Goal: Navigation & Orientation: Find specific page/section

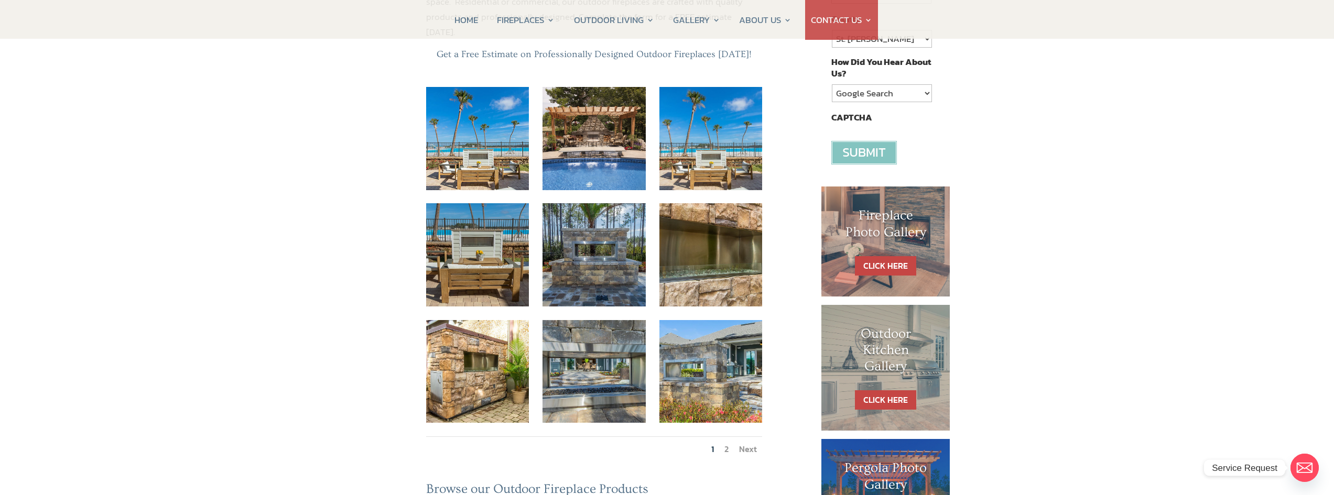
scroll to position [314, 0]
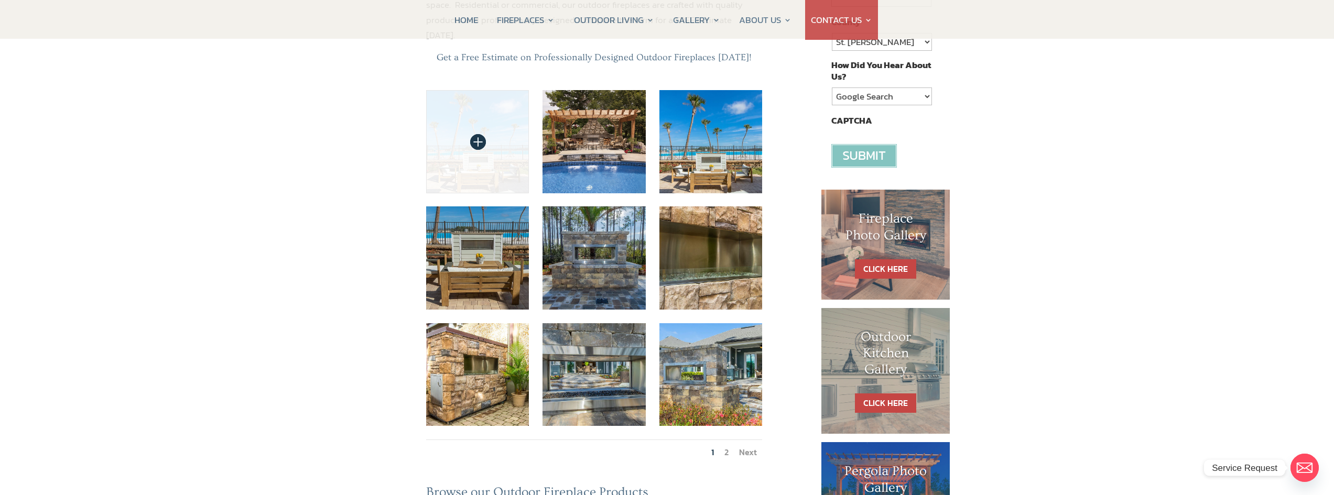
click at [467, 96] on img at bounding box center [477, 141] width 103 height 103
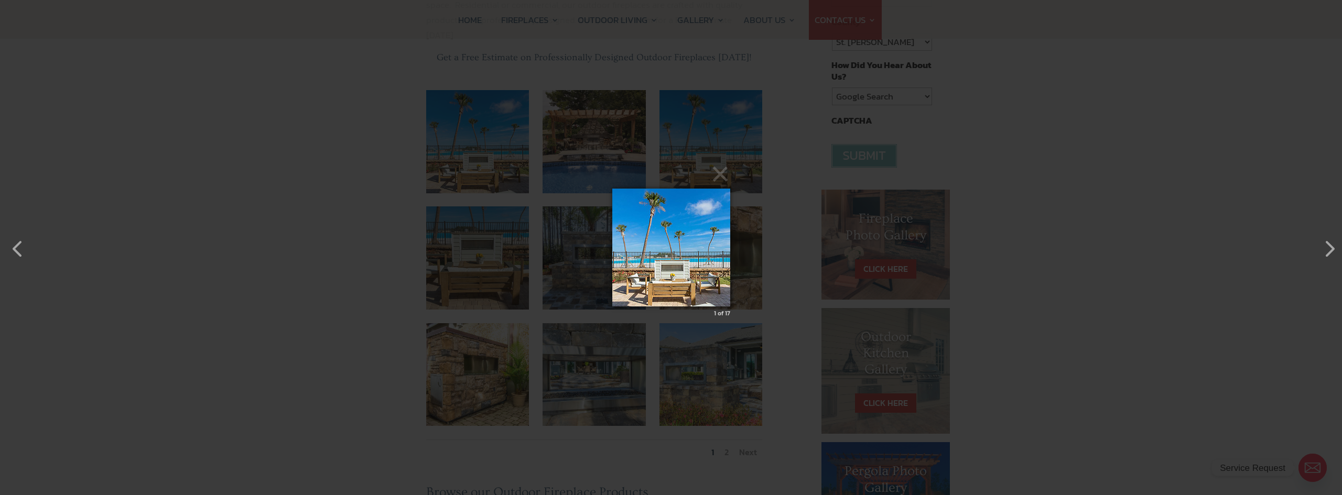
click at [683, 271] on img at bounding box center [671, 248] width 118 height 160
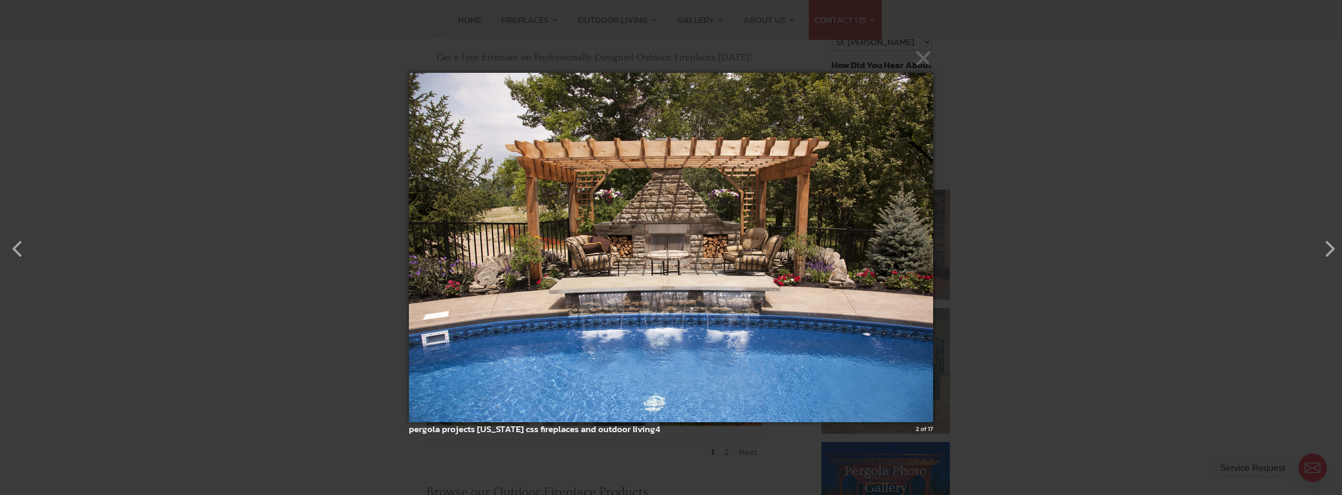
click at [859, 305] on img at bounding box center [671, 248] width 524 height 392
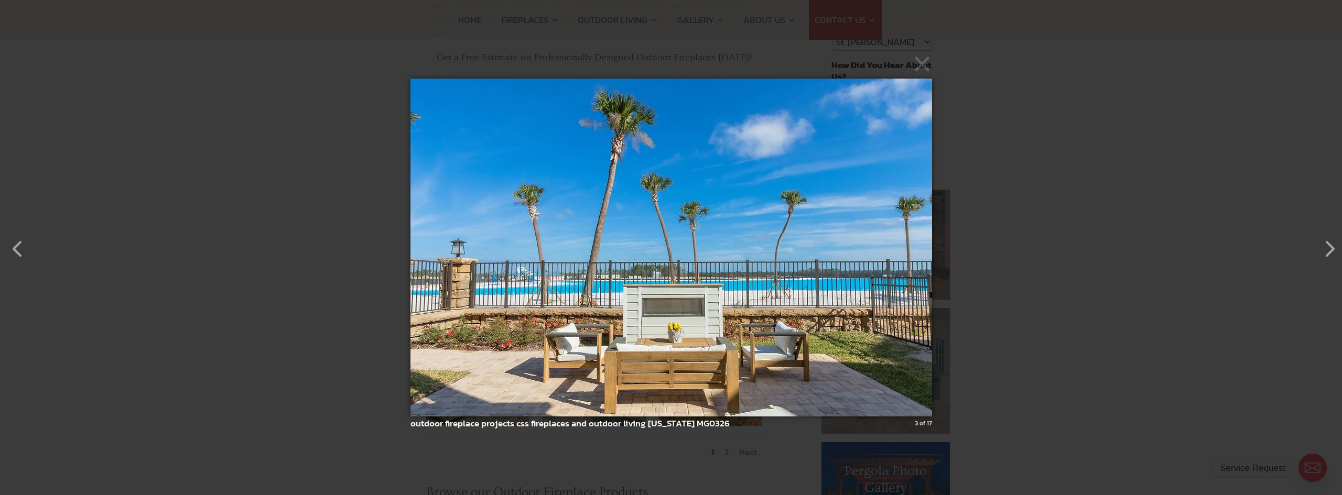
click at [858, 302] on img at bounding box center [670, 248] width 521 height 380
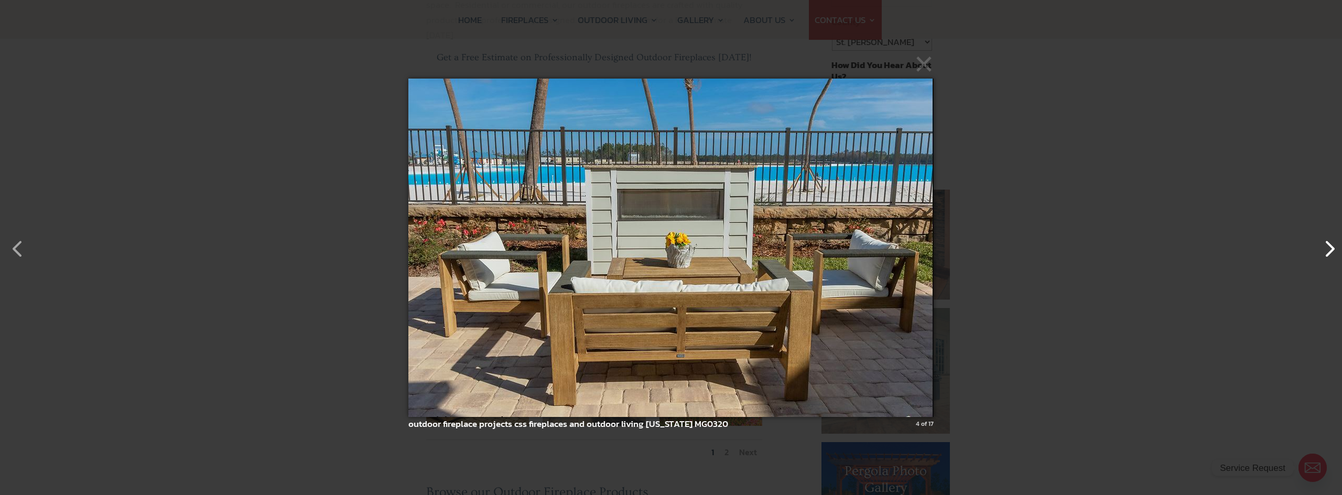
click at [1322, 249] on button "button" at bounding box center [1323, 243] width 25 height 25
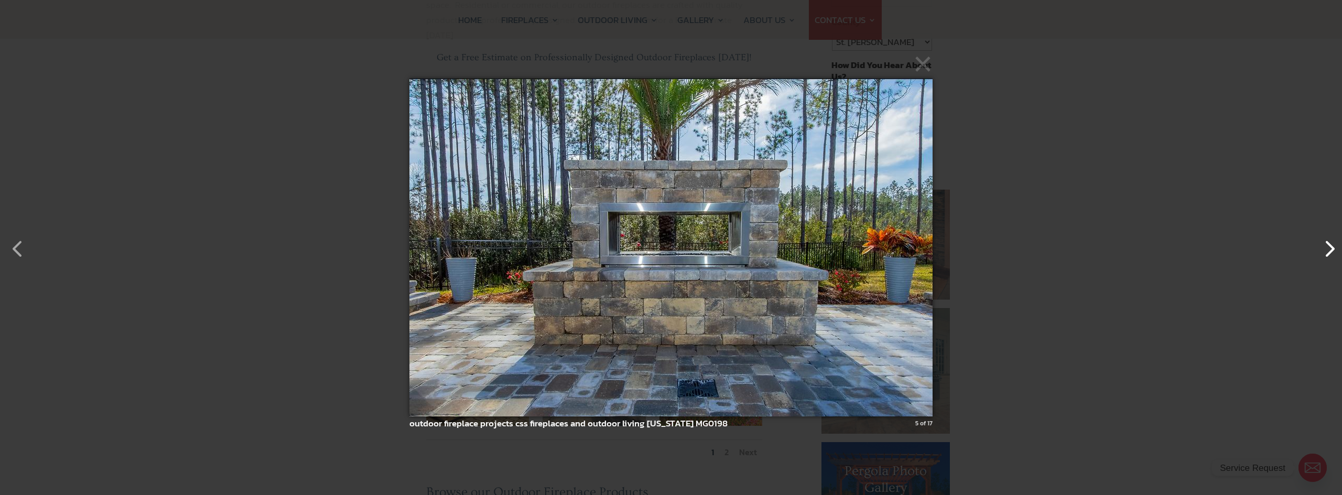
click at [1321, 249] on button "button" at bounding box center [1323, 243] width 25 height 25
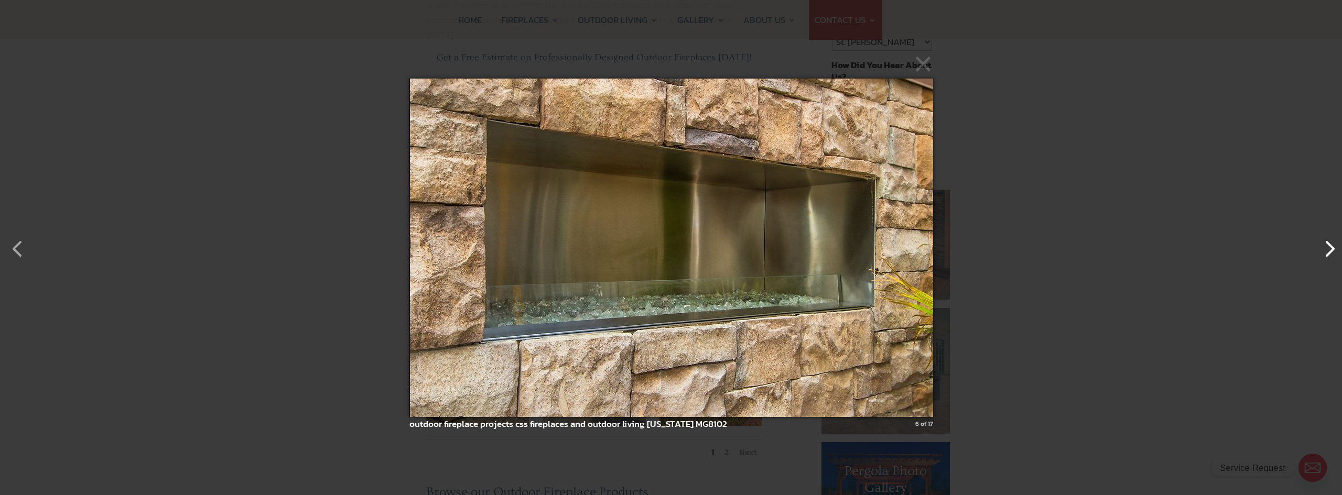
click at [1322, 249] on button "button" at bounding box center [1323, 243] width 25 height 25
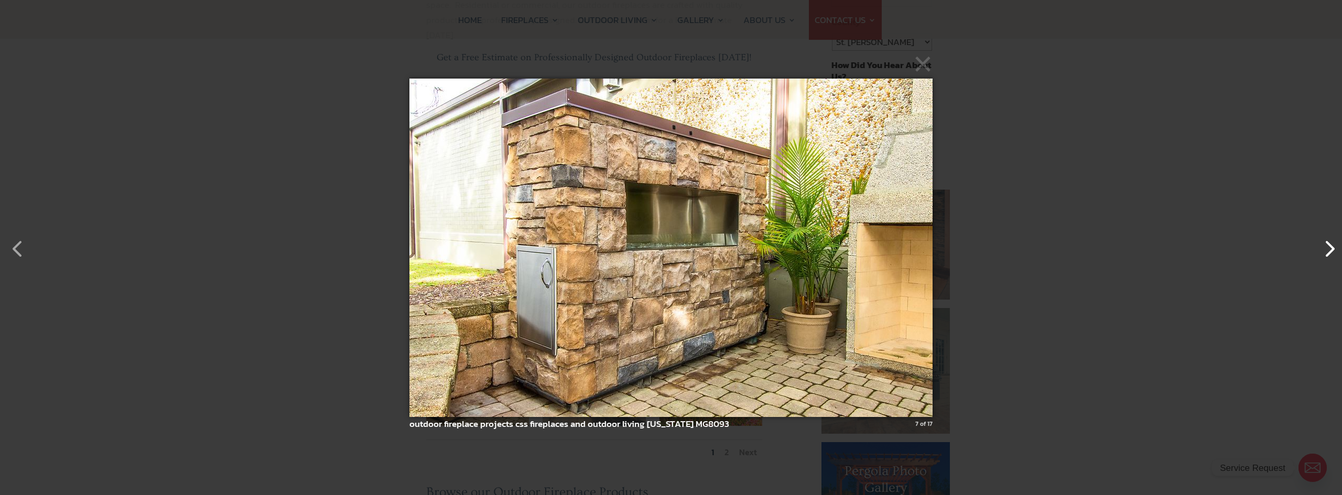
click at [1321, 249] on button "button" at bounding box center [1323, 243] width 25 height 25
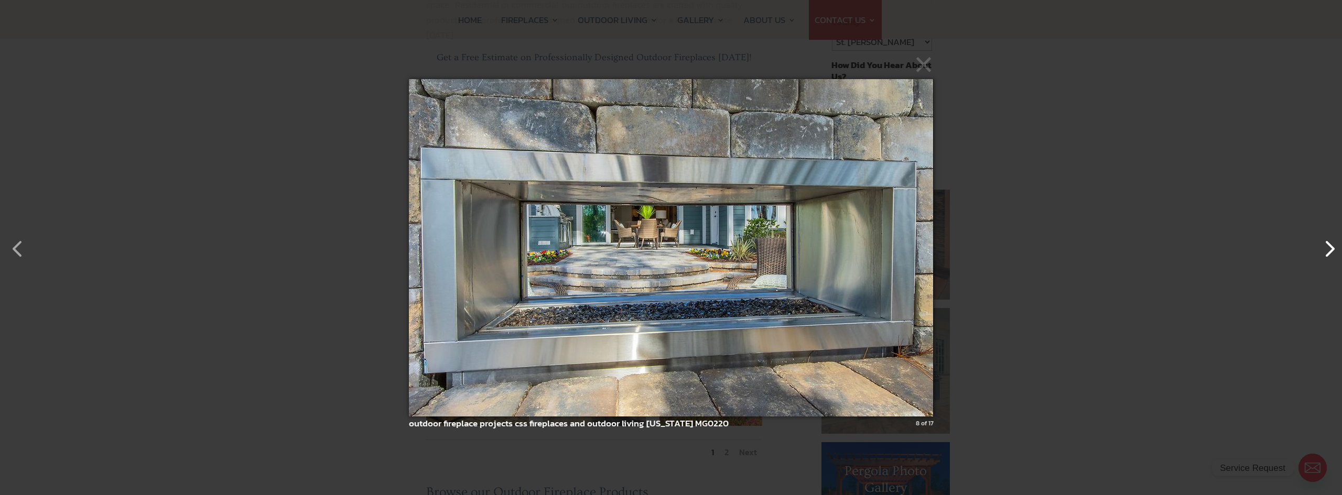
click at [1321, 249] on button "button" at bounding box center [1323, 243] width 25 height 25
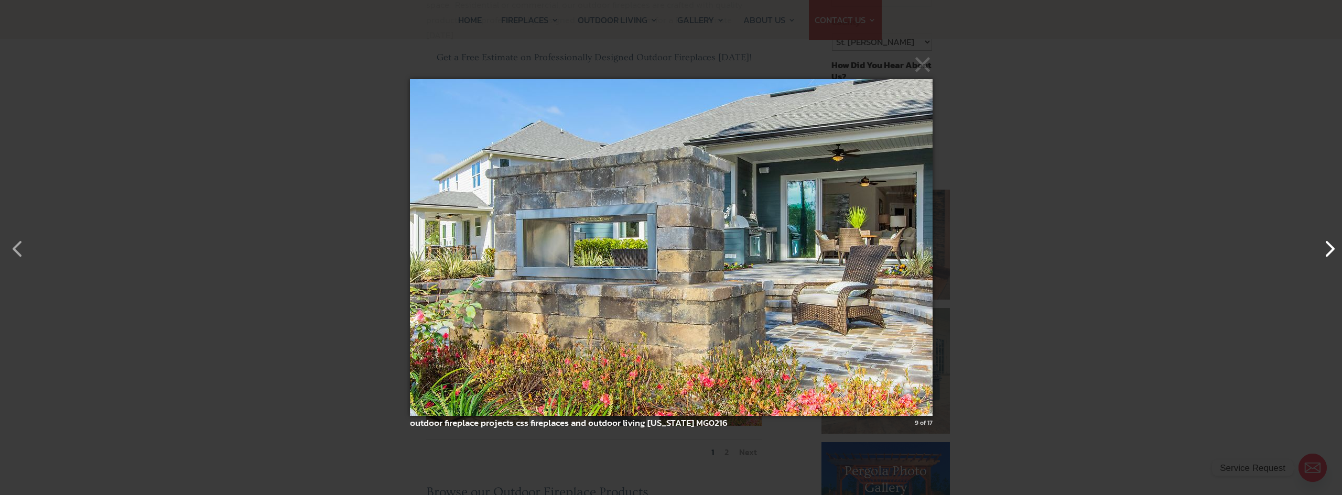
click at [1322, 249] on button "button" at bounding box center [1323, 243] width 25 height 25
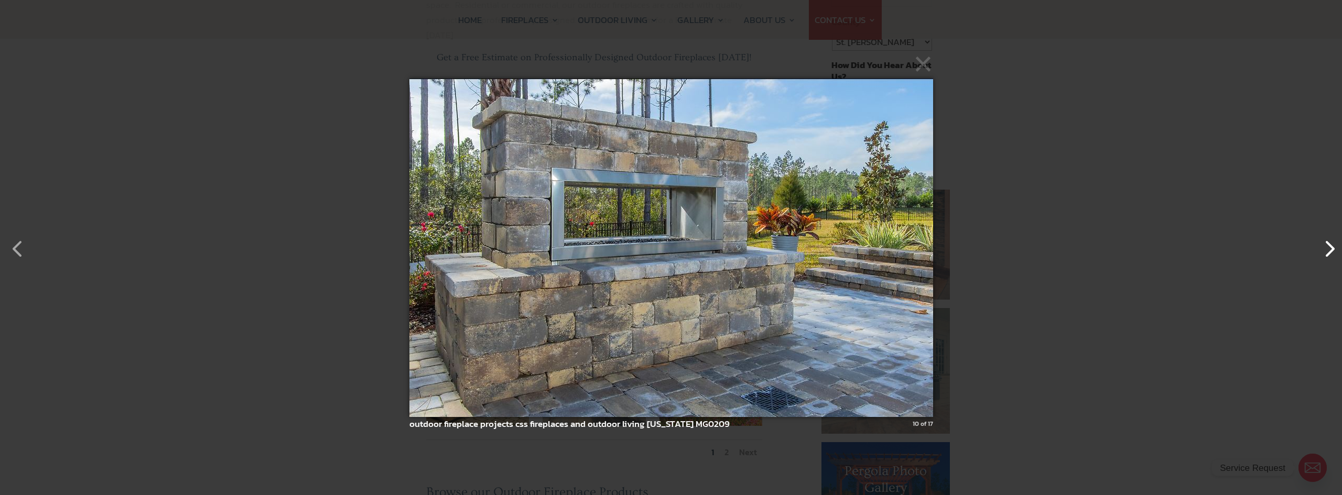
click at [1321, 249] on button "button" at bounding box center [1323, 243] width 25 height 25
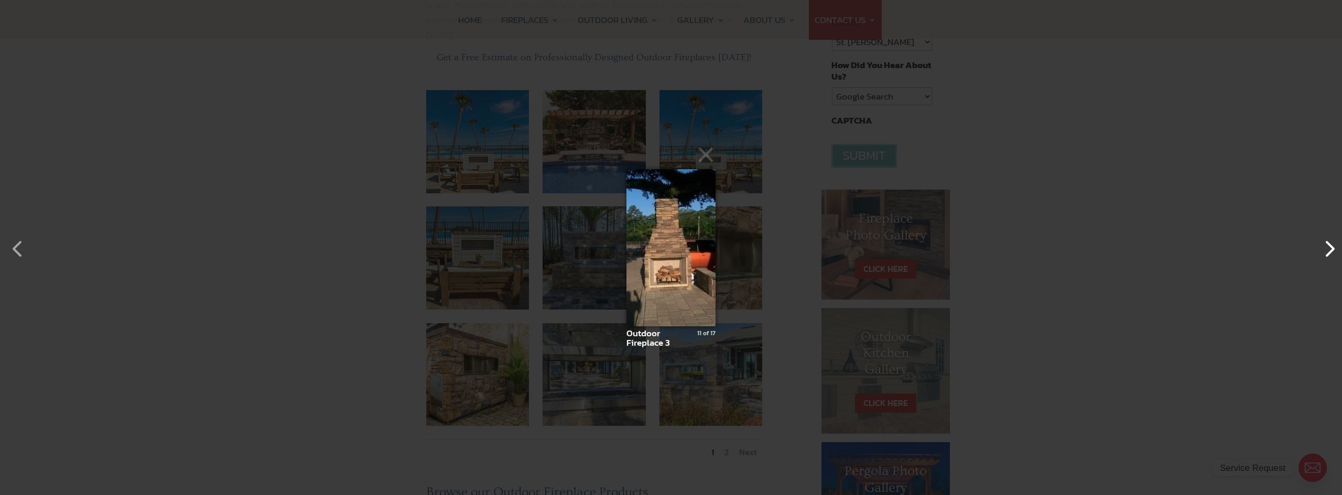
click at [1321, 249] on button "button" at bounding box center [1323, 243] width 25 height 25
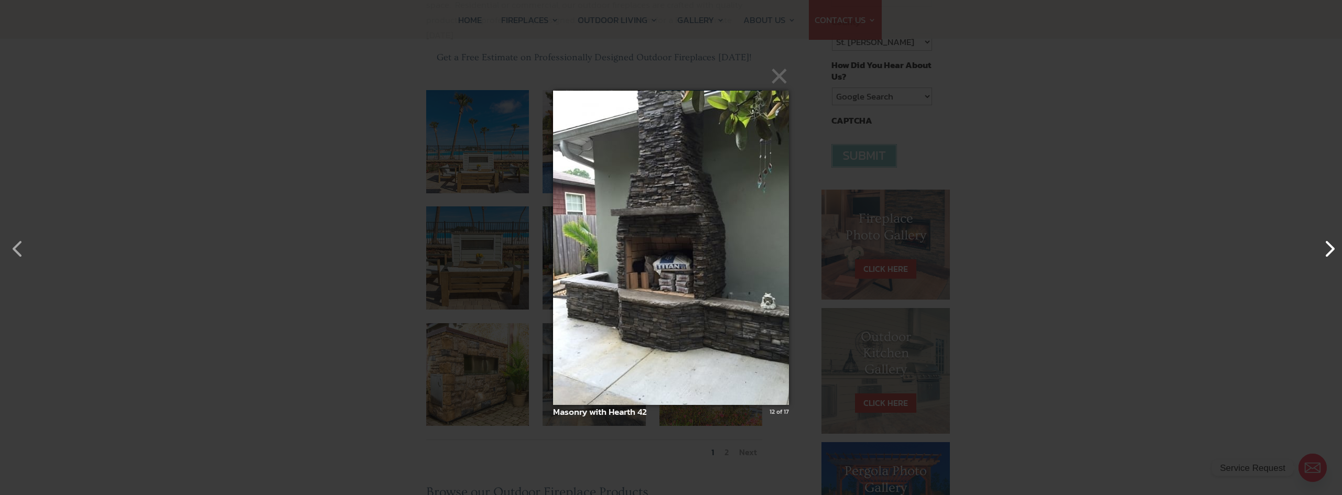
click at [1322, 249] on button "button" at bounding box center [1323, 243] width 25 height 25
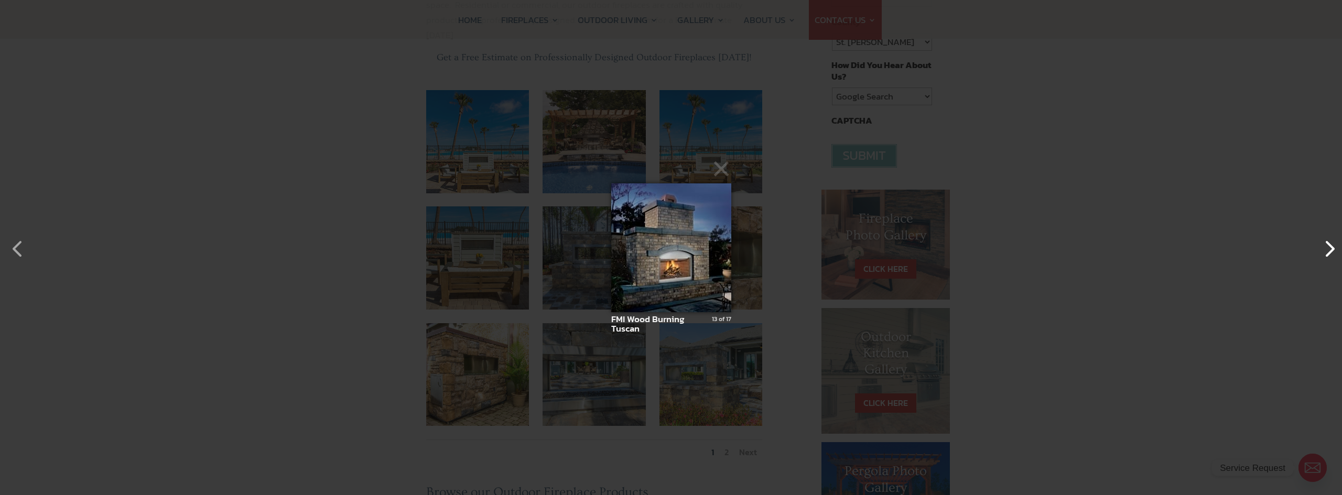
click at [1322, 249] on button "button" at bounding box center [1323, 243] width 25 height 25
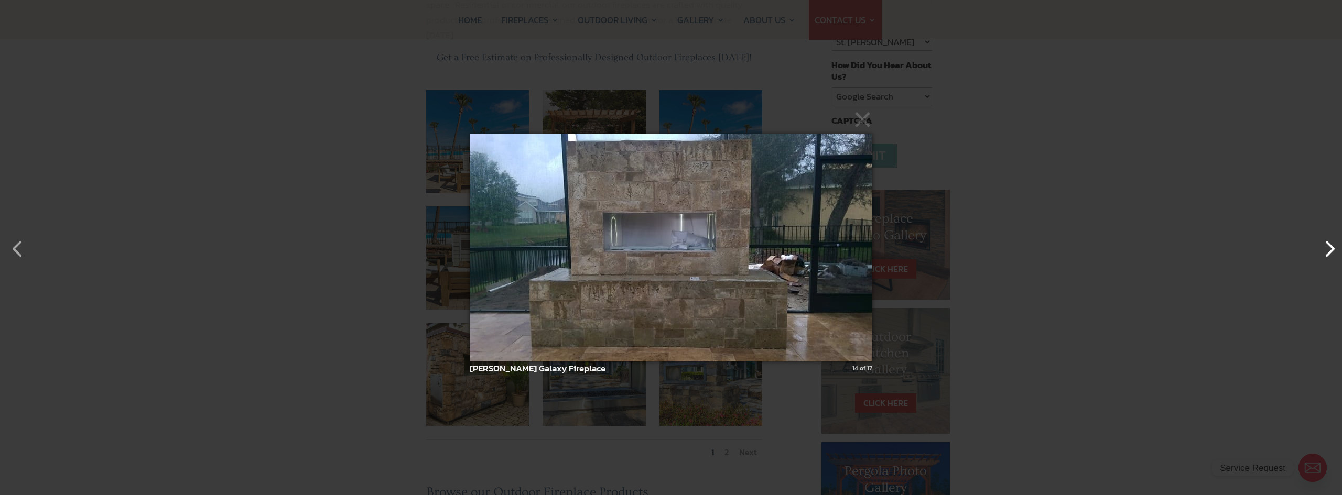
click at [1322, 249] on button "button" at bounding box center [1323, 243] width 25 height 25
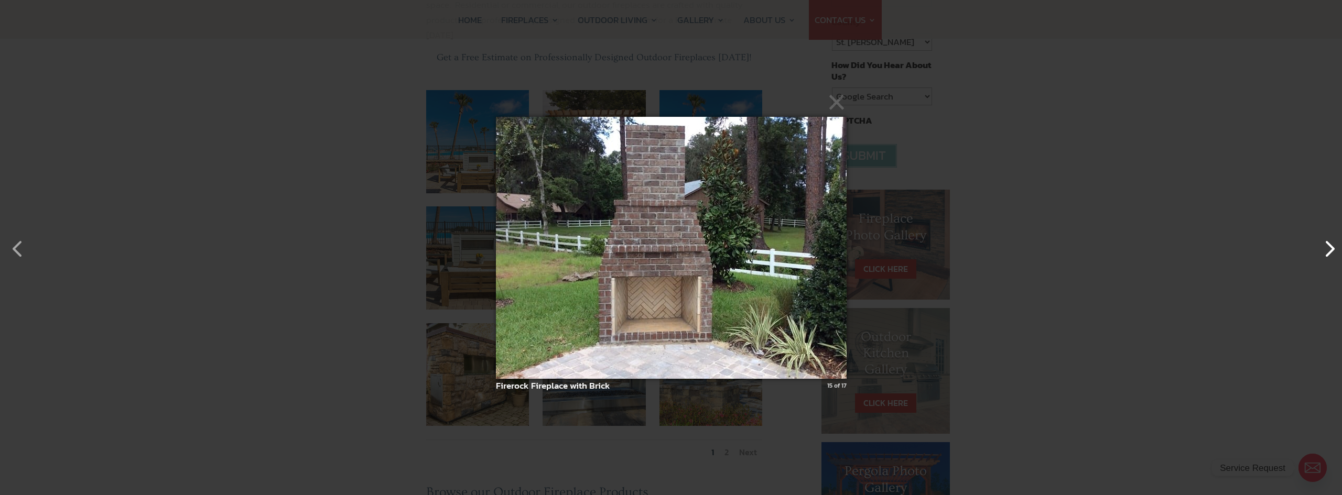
click at [1322, 249] on button "button" at bounding box center [1323, 243] width 25 height 25
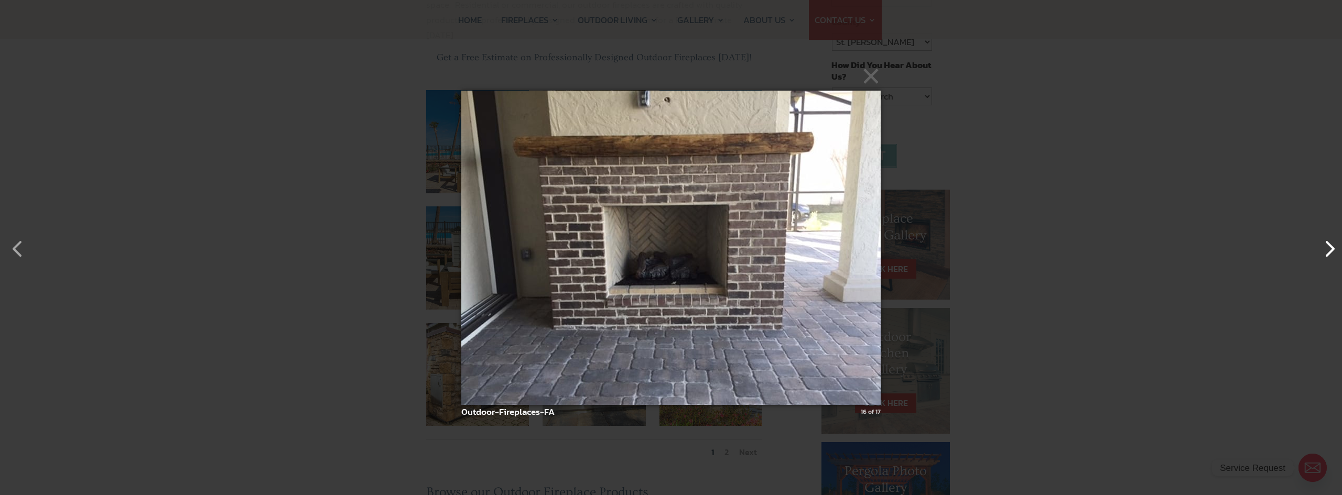
click at [1321, 249] on button "button" at bounding box center [1323, 243] width 25 height 25
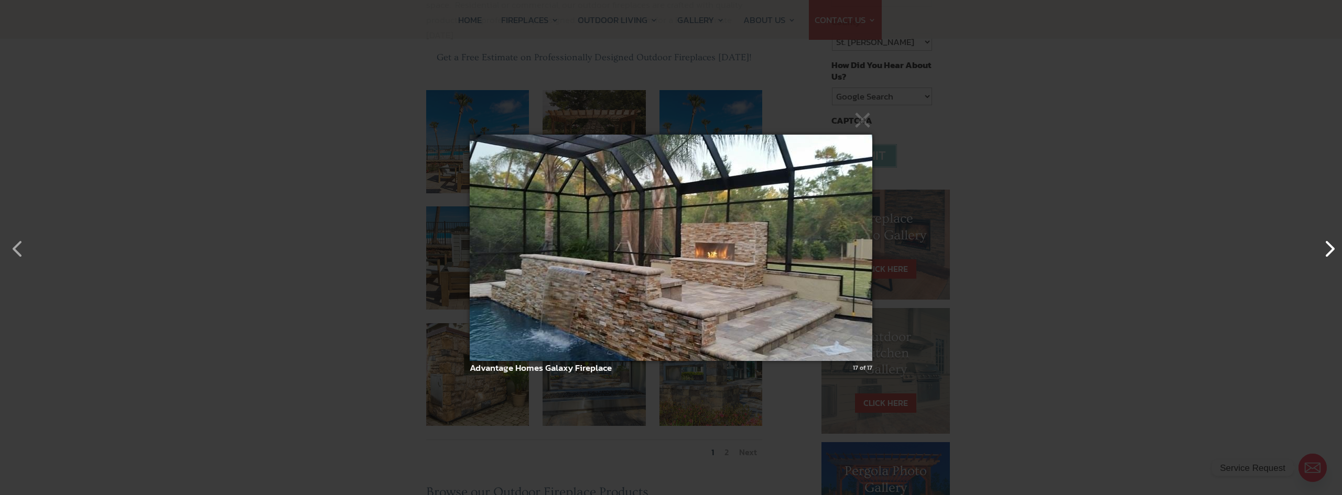
click at [1321, 248] on button "button" at bounding box center [1323, 243] width 25 height 25
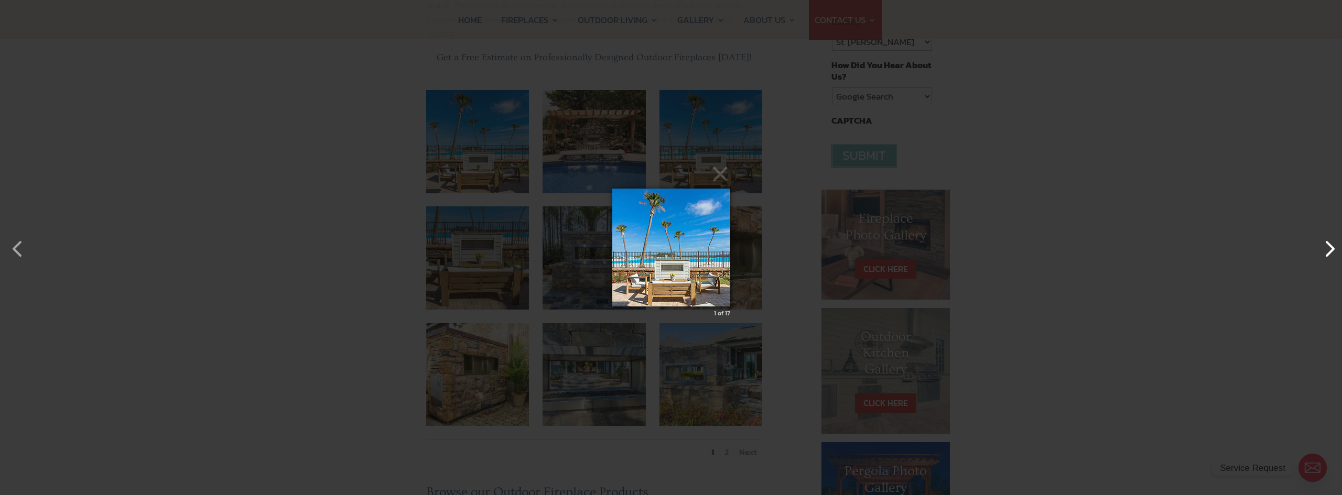
click at [1320, 248] on button "button" at bounding box center [1323, 243] width 25 height 25
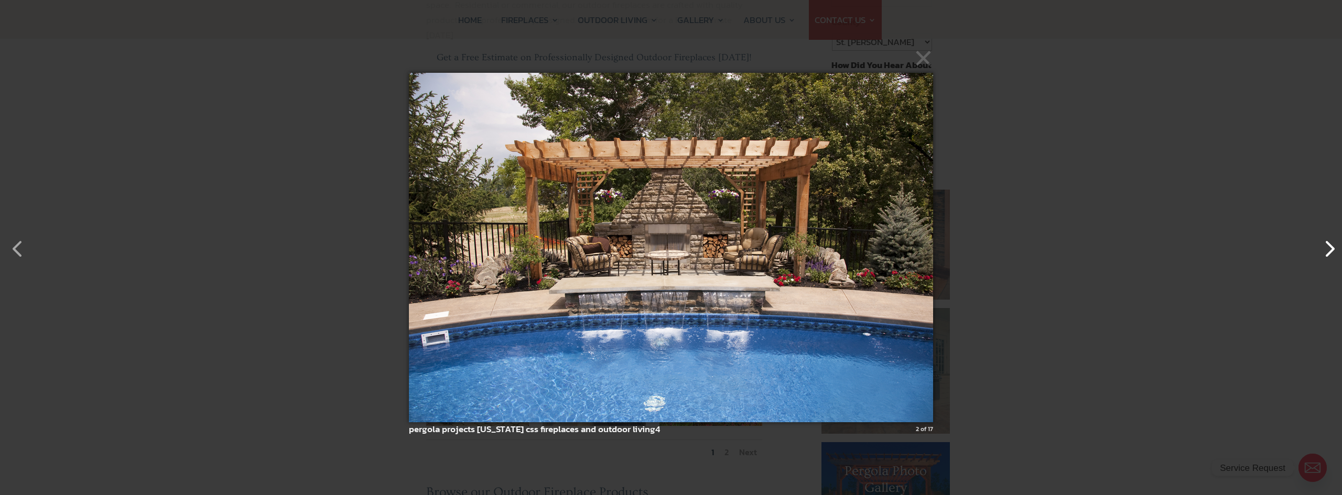
click at [1320, 248] on button "button" at bounding box center [1323, 243] width 25 height 25
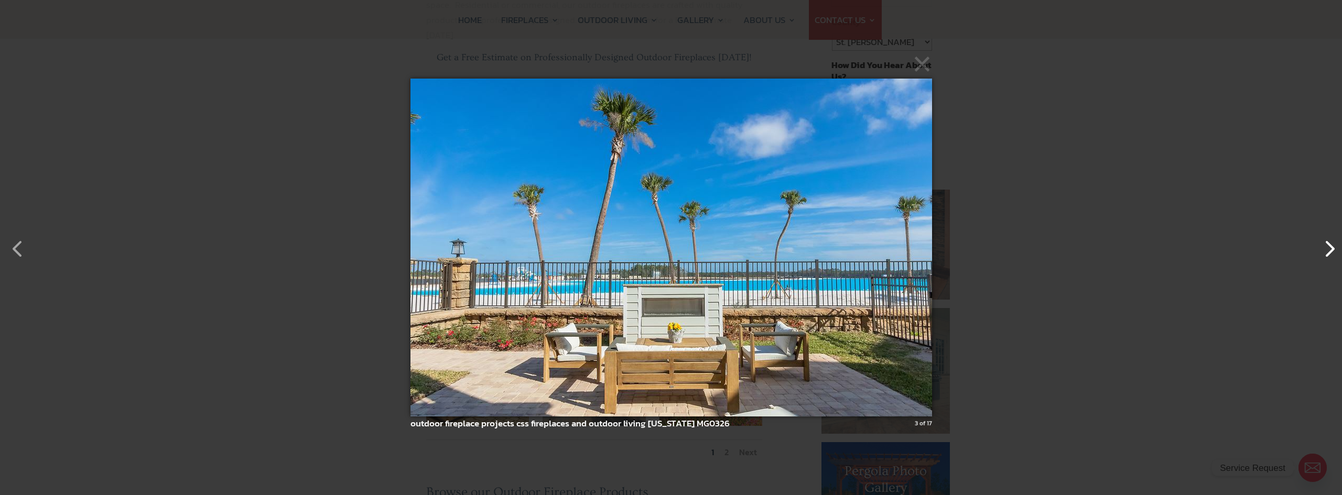
click at [1320, 248] on button "button" at bounding box center [1323, 243] width 25 height 25
click at [1320, 249] on button "button" at bounding box center [1323, 243] width 25 height 25
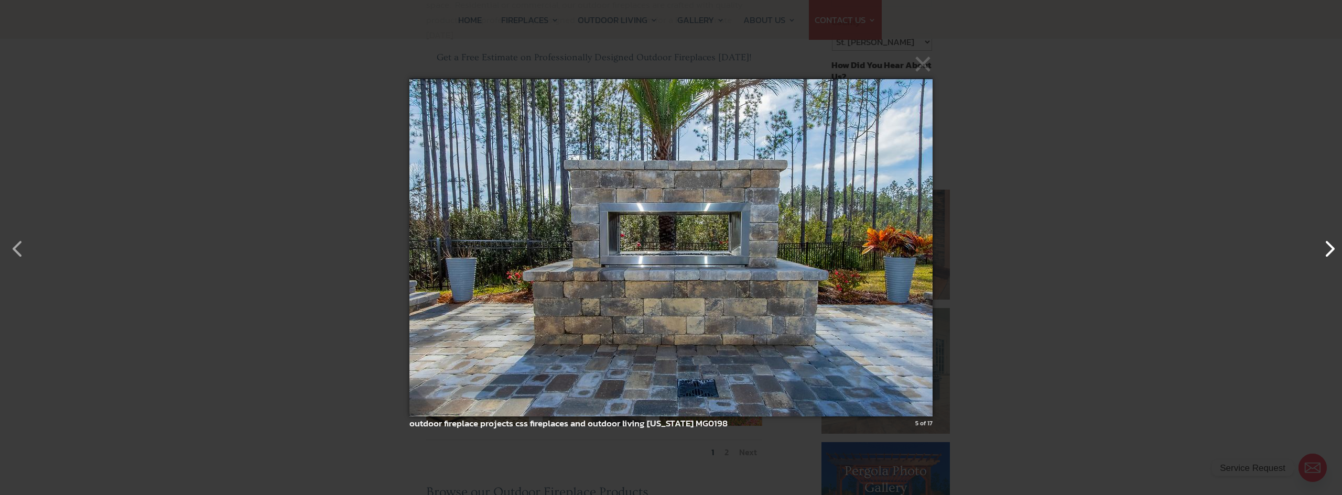
click at [1320, 251] on button "button" at bounding box center [1323, 243] width 25 height 25
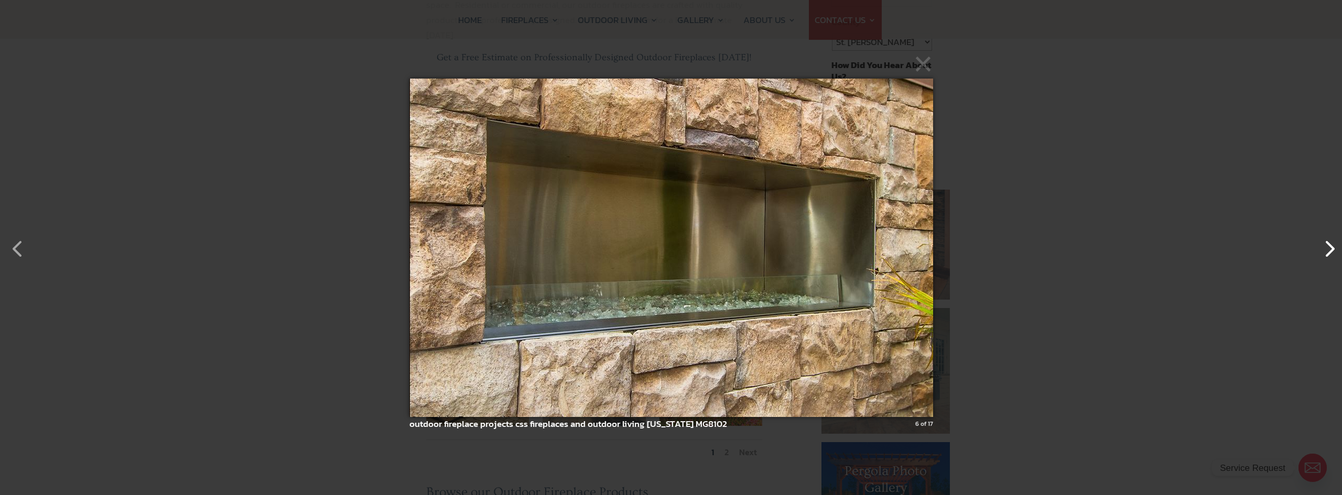
click at [1320, 251] on button "button" at bounding box center [1323, 243] width 25 height 25
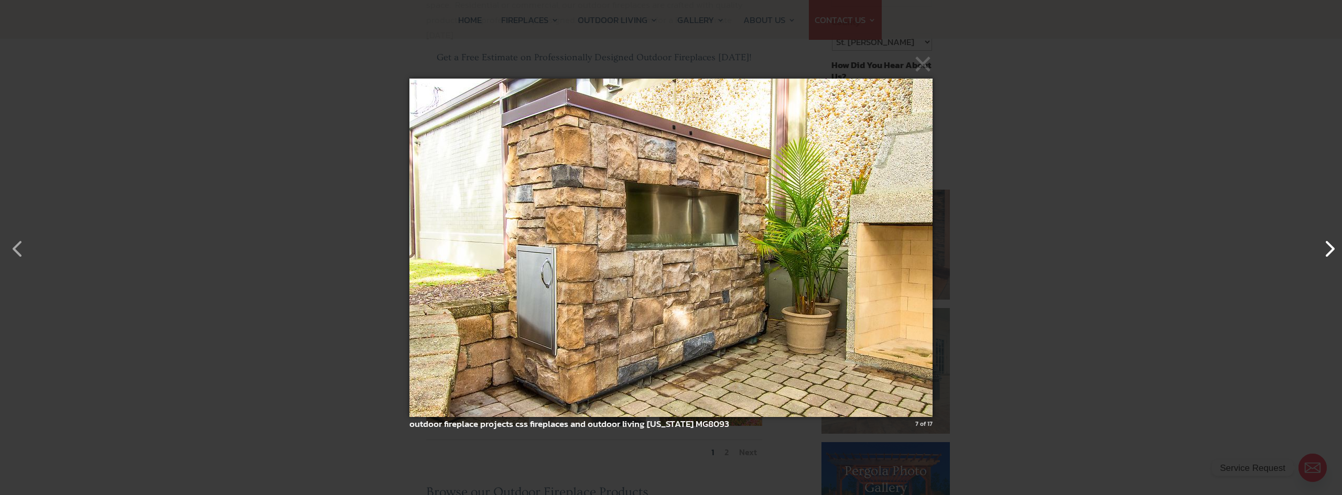
click at [1320, 251] on button "button" at bounding box center [1323, 243] width 25 height 25
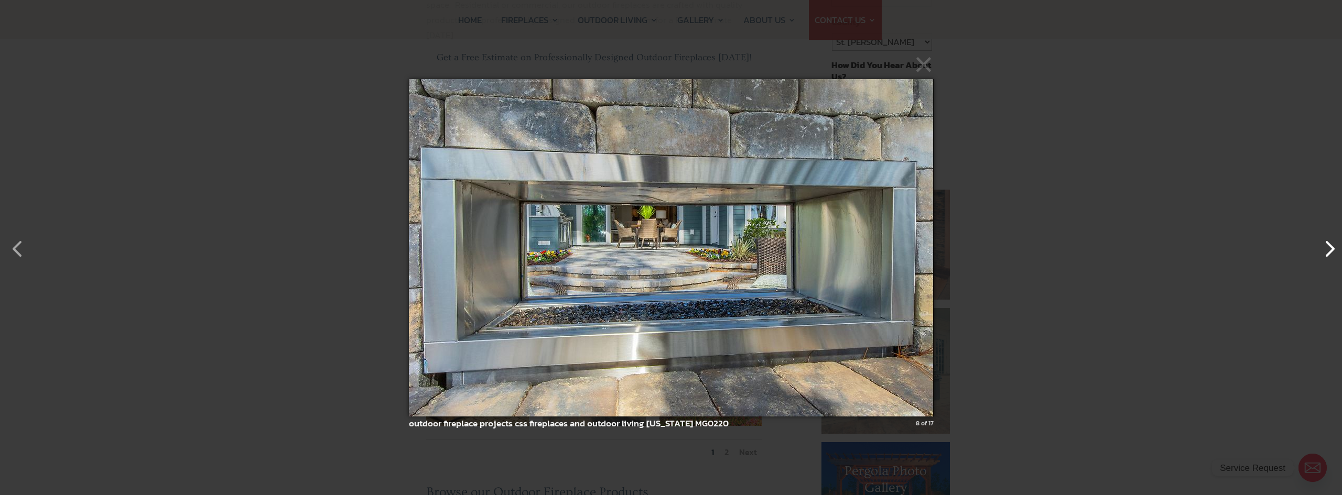
click at [1320, 251] on button "button" at bounding box center [1323, 243] width 25 height 25
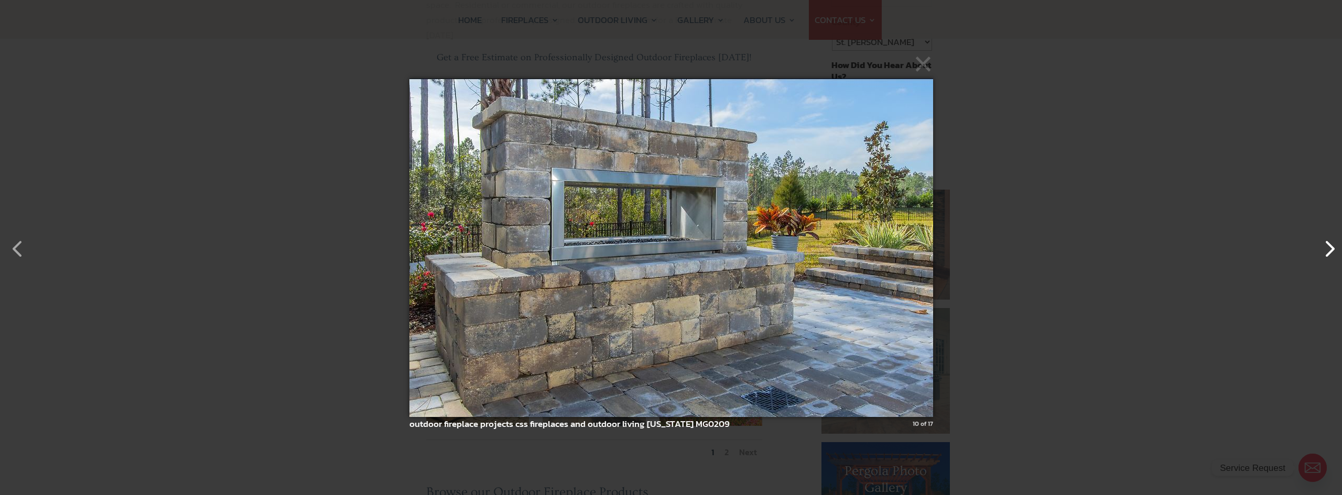
click at [1320, 251] on button "button" at bounding box center [1323, 243] width 25 height 25
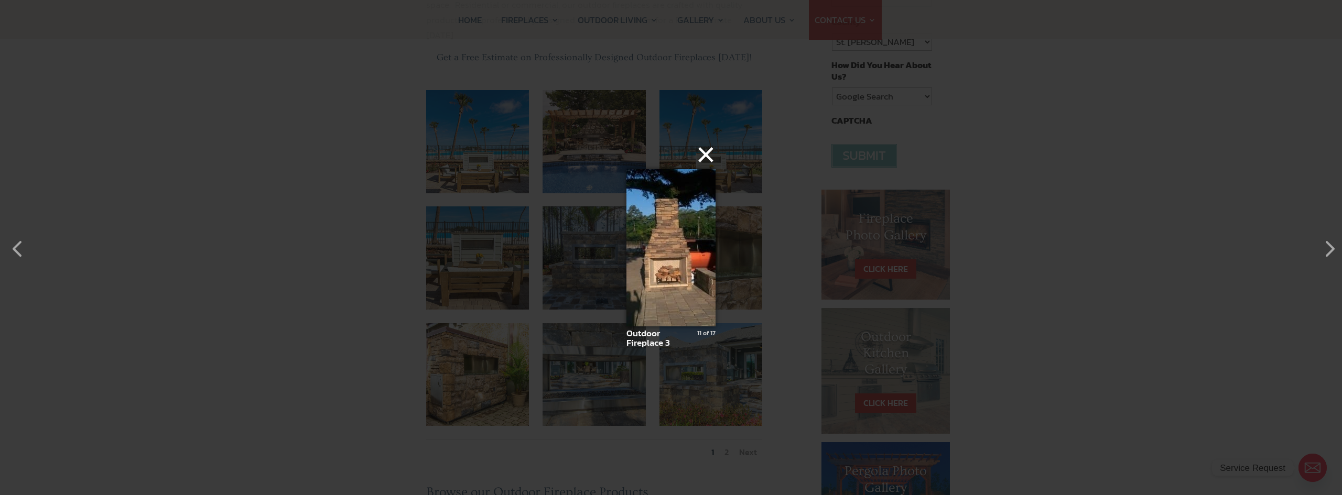
click at [699, 150] on button "×" at bounding box center [673, 154] width 89 height 23
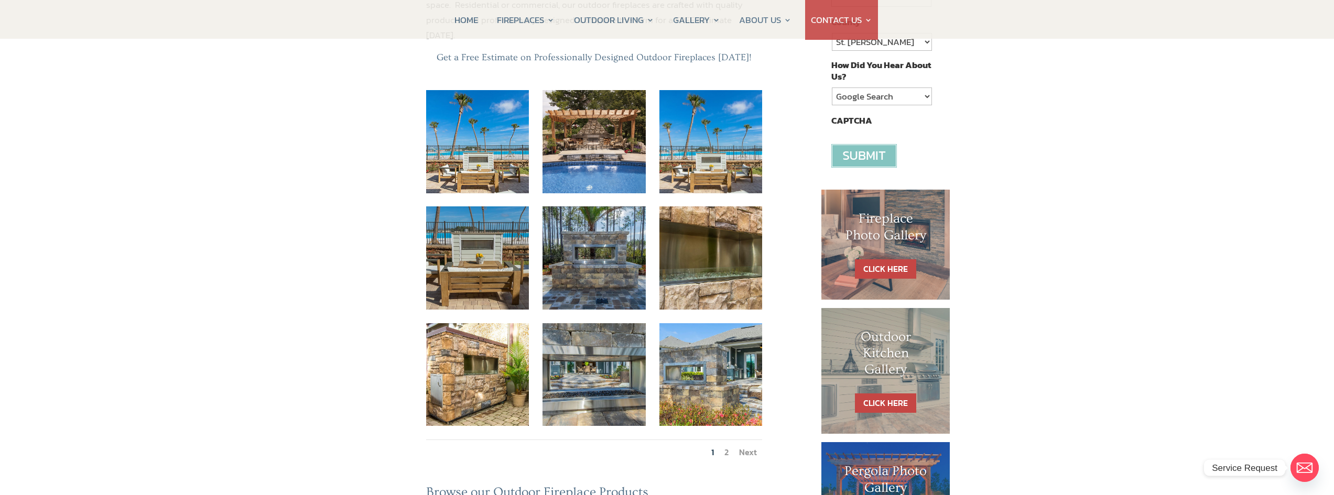
click at [752, 446] on link "Next" at bounding box center [748, 452] width 18 height 13
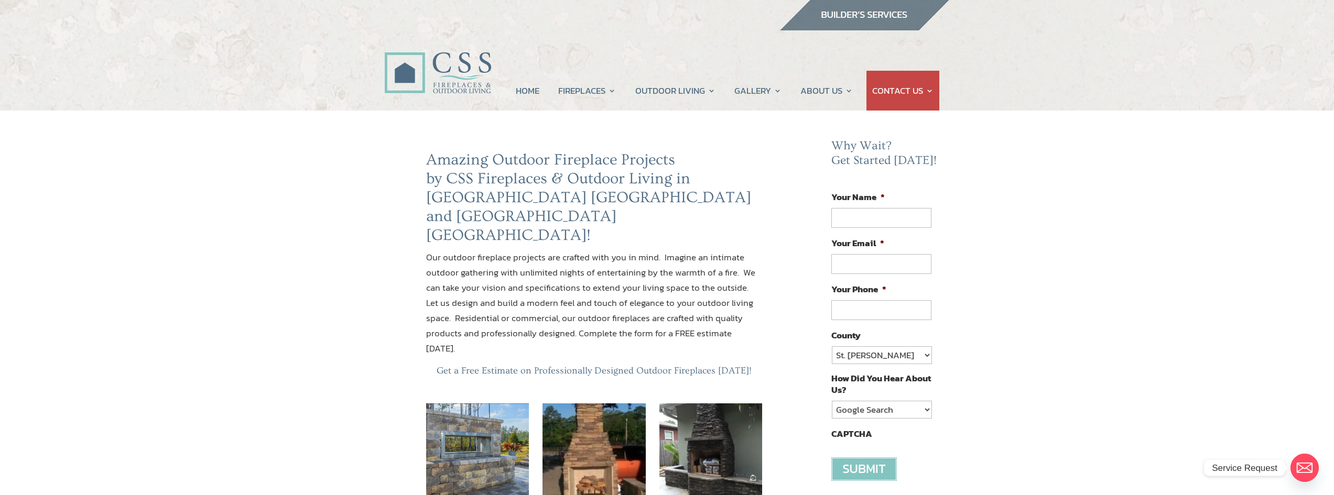
scroll to position [0, 0]
